Goal: Transaction & Acquisition: Obtain resource

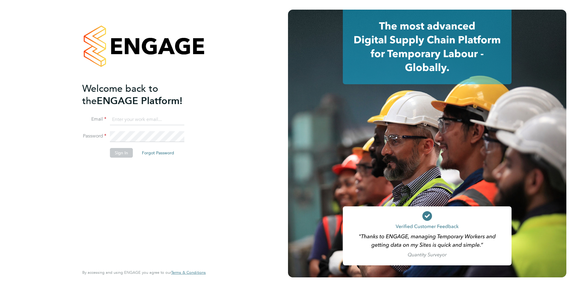
type input "[EMAIL_ADDRESS][DOMAIN_NAME]"
click at [124, 153] on button "Sign In" at bounding box center [121, 153] width 23 height 10
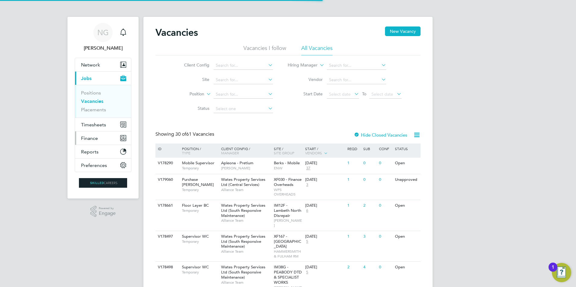
click at [93, 137] on span "Finance" at bounding box center [89, 139] width 17 height 6
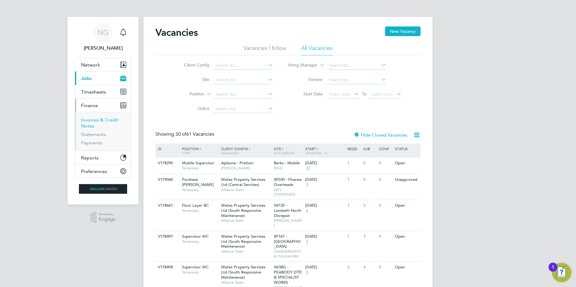
click at [99, 121] on link "Invoices & Credit Notes" at bounding box center [100, 123] width 38 height 12
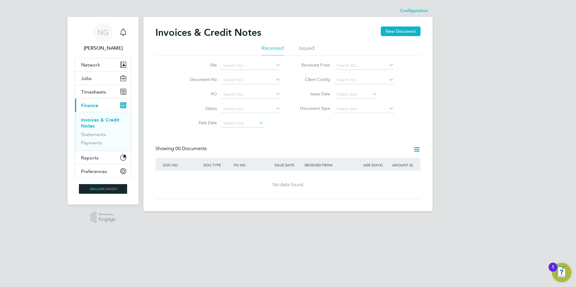
click at [311, 46] on li "Issued" at bounding box center [307, 50] width 16 height 11
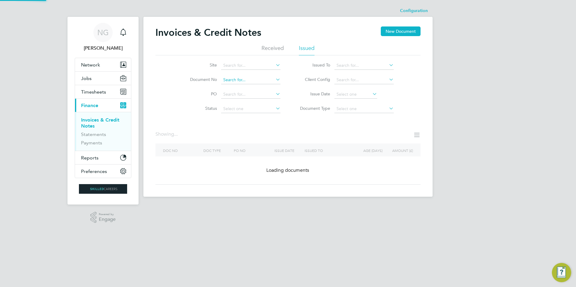
click at [232, 83] on input at bounding box center [250, 80] width 59 height 8
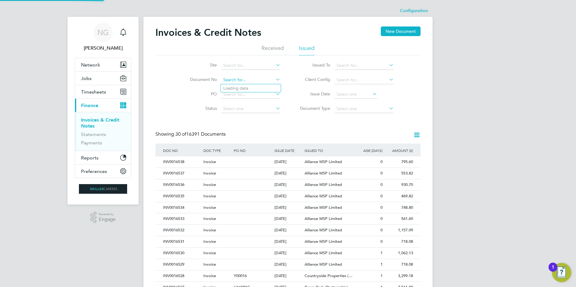
paste input "INV0015521"
type input "INV0015521"
click at [238, 89] on b "INV0015521" at bounding box center [235, 88] width 24 height 5
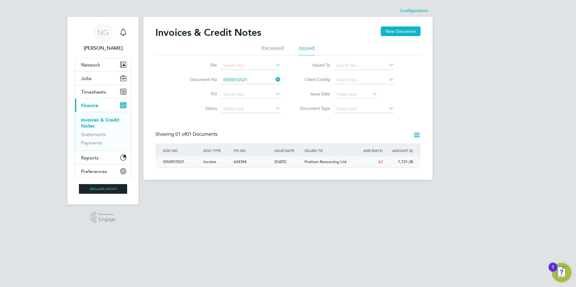
click at [180, 163] on div "INV0015521" at bounding box center [182, 162] width 40 height 11
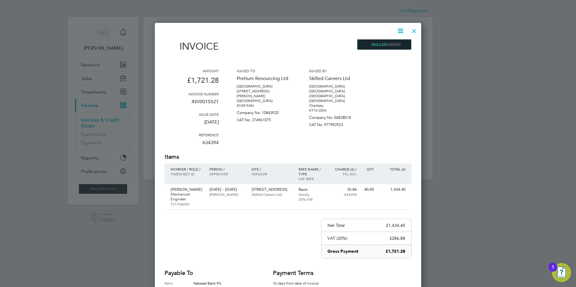
click at [400, 32] on icon at bounding box center [401, 31] width 8 height 8
click at [389, 46] on li "Download Invoice" at bounding box center [383, 45] width 42 height 8
click at [415, 29] on div at bounding box center [414, 29] width 11 height 11
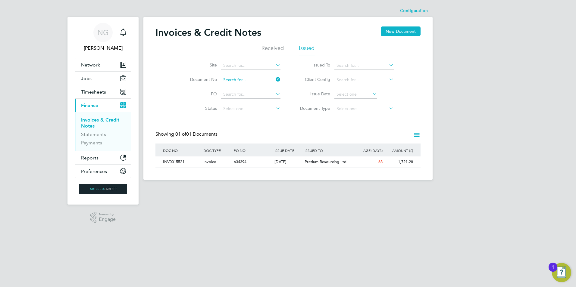
click at [250, 78] on input at bounding box center [250, 80] width 59 height 8
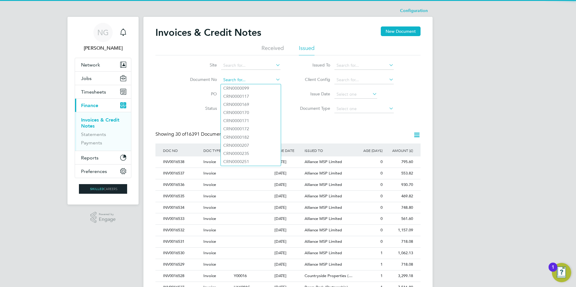
paste input "INV0015779"
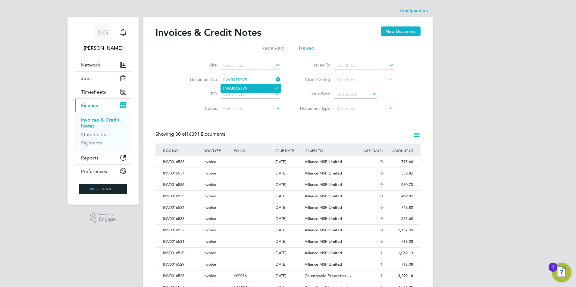
type input "INV0015779"
click at [240, 87] on b "INV0015779" at bounding box center [235, 88] width 24 height 5
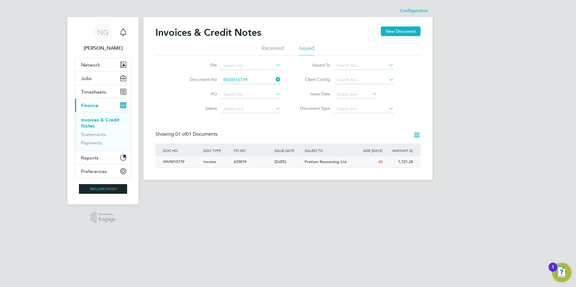
click at [177, 162] on div "INV0015779" at bounding box center [182, 162] width 40 height 11
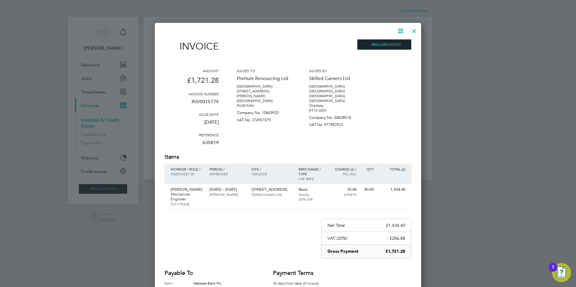
click at [399, 29] on icon at bounding box center [401, 31] width 8 height 8
click at [393, 45] on li "Download Invoice" at bounding box center [383, 45] width 42 height 8
drag, startPoint x: 413, startPoint y: 30, endPoint x: 408, endPoint y: 39, distance: 10.2
click at [413, 30] on div at bounding box center [414, 29] width 11 height 11
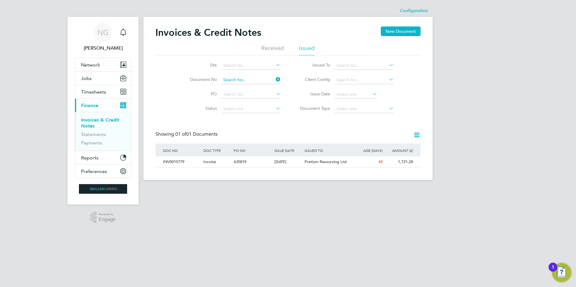
click at [256, 79] on input at bounding box center [250, 80] width 59 height 8
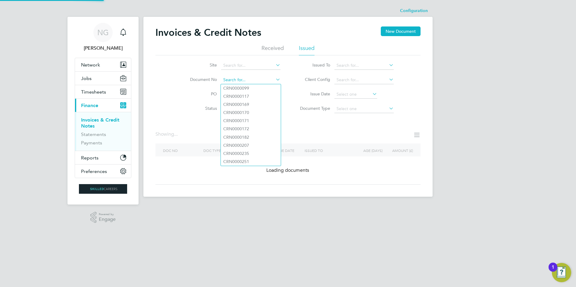
paste input "INV0015780"
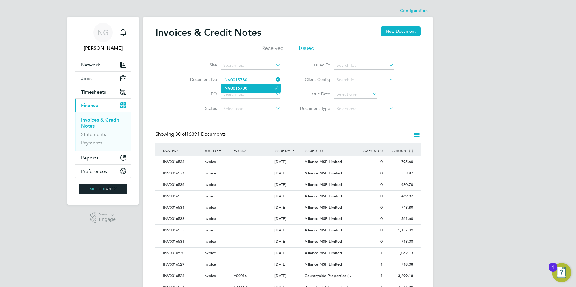
type input "INV0015780"
click at [247, 86] on b "INV0015780" at bounding box center [235, 88] width 24 height 5
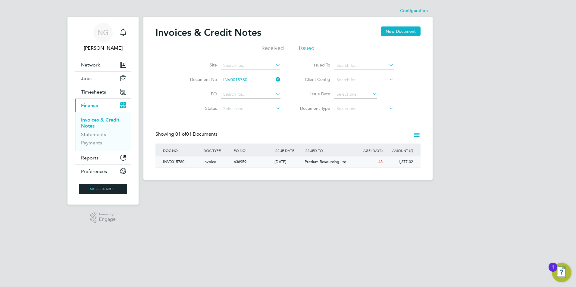
click at [171, 162] on div "INV0015780" at bounding box center [182, 162] width 40 height 11
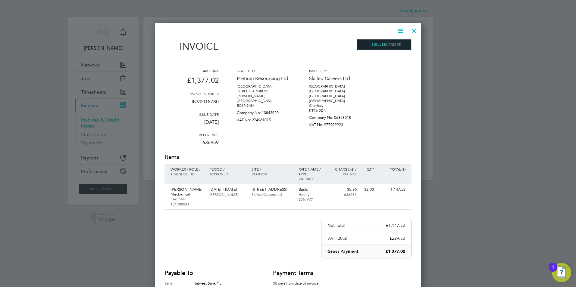
click at [399, 27] on icon at bounding box center [401, 31] width 8 height 8
click at [395, 43] on li "Download Invoice" at bounding box center [383, 45] width 42 height 8
click at [411, 33] on div at bounding box center [414, 29] width 11 height 11
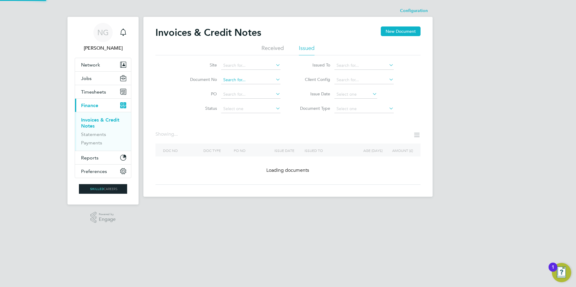
click at [253, 79] on input at bounding box center [250, 80] width 59 height 8
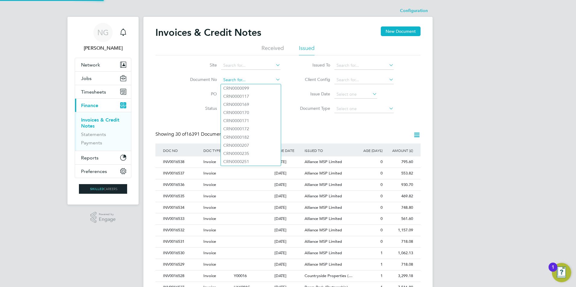
paste input "INV0015966"
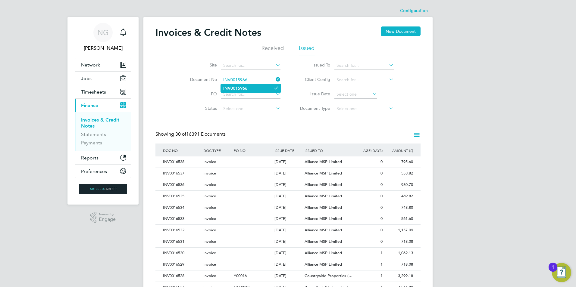
type input "INV0015966"
click at [251, 86] on li "INV0015966" at bounding box center [251, 88] width 60 height 8
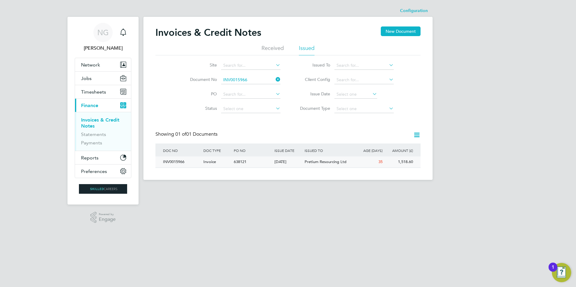
click at [176, 161] on div "INV0015966" at bounding box center [182, 162] width 40 height 11
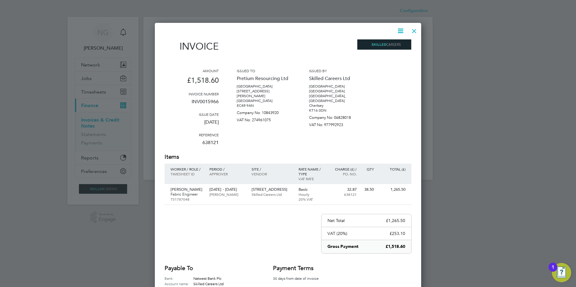
click at [397, 30] on icon at bounding box center [401, 31] width 8 height 8
click at [388, 44] on li "Download Invoice" at bounding box center [383, 45] width 42 height 8
click at [417, 29] on div at bounding box center [414, 29] width 11 height 11
